Goal: Task Accomplishment & Management: Use online tool/utility

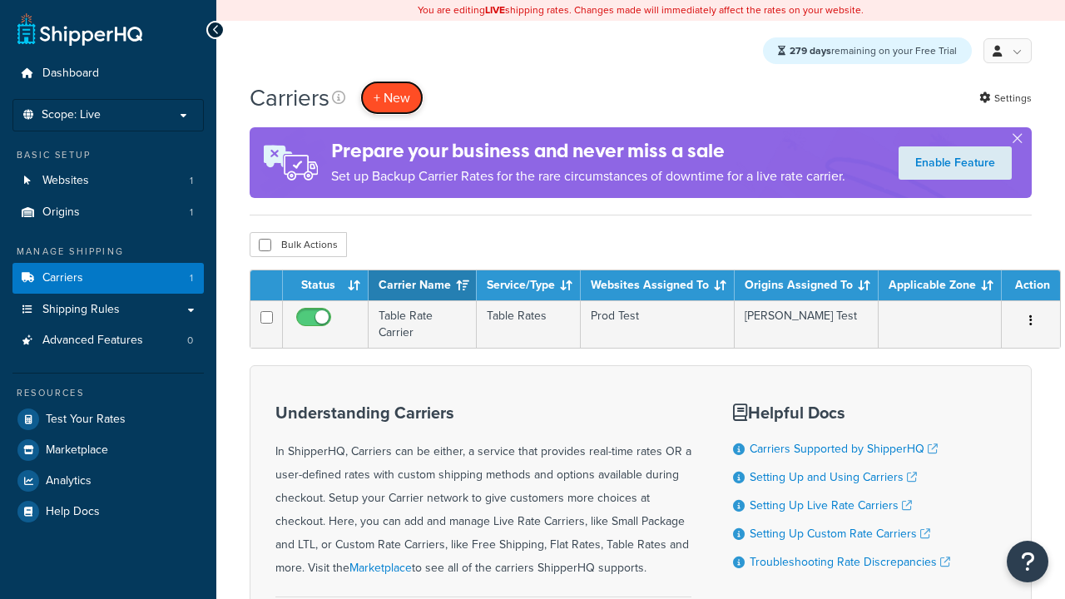
click at [392, 98] on button "+ New" at bounding box center [391, 98] width 63 height 34
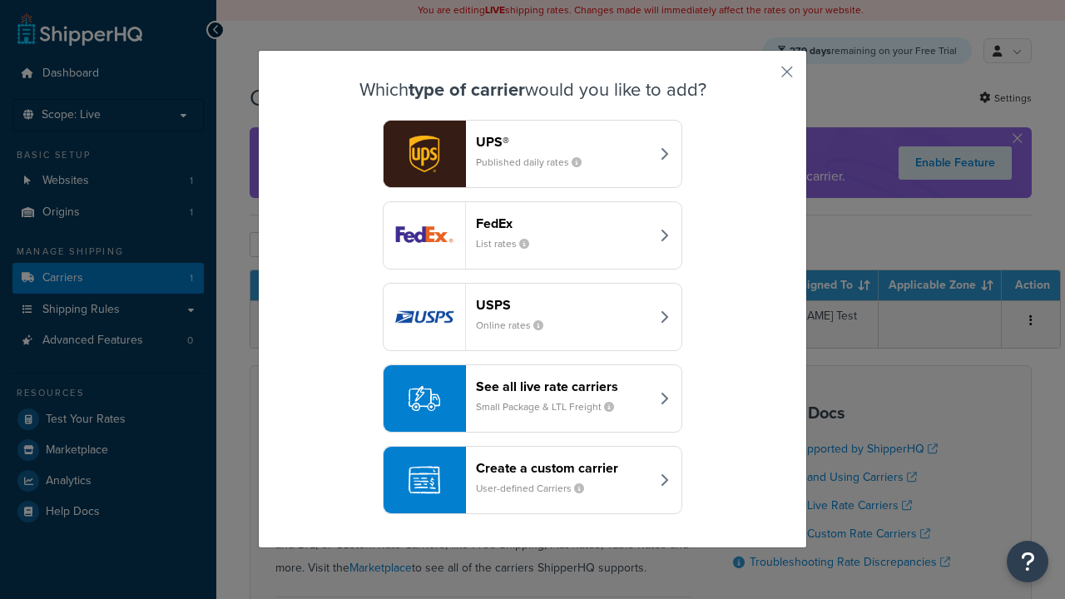
click at [533, 481] on div "Create a custom carrier User-defined Carriers" at bounding box center [563, 480] width 174 height 40
